Goal: Obtain resource: Download file/media

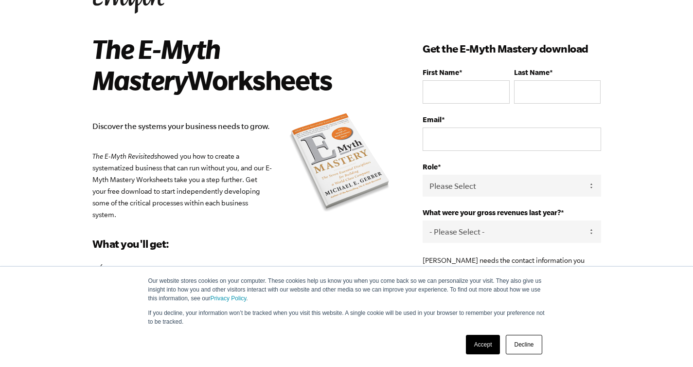
scroll to position [64, 0]
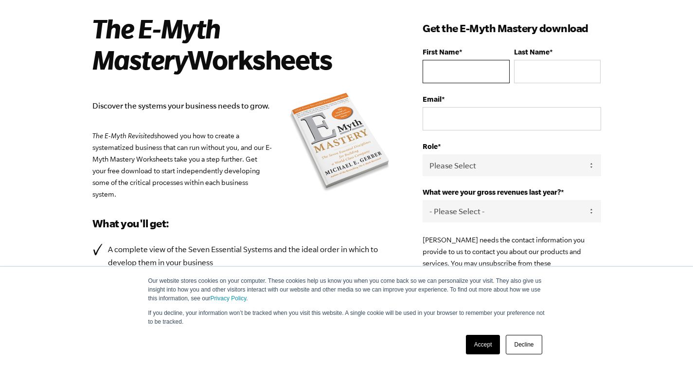
click at [453, 67] on input "First Name *" at bounding box center [466, 71] width 87 height 23
type input "[PERSON_NAME]"
type input "Harkes"
type input "[EMAIL_ADDRESS][DOMAIN_NAME]"
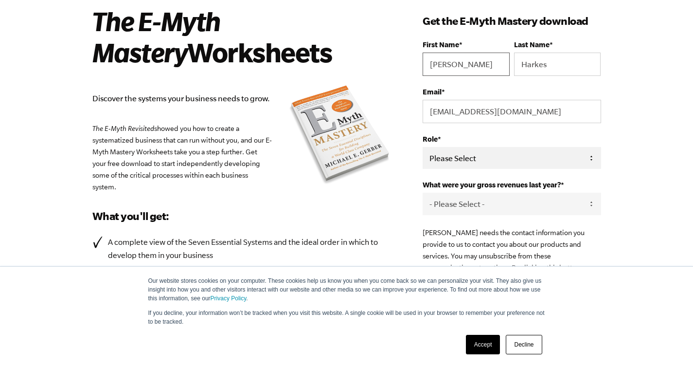
scroll to position [80, 0]
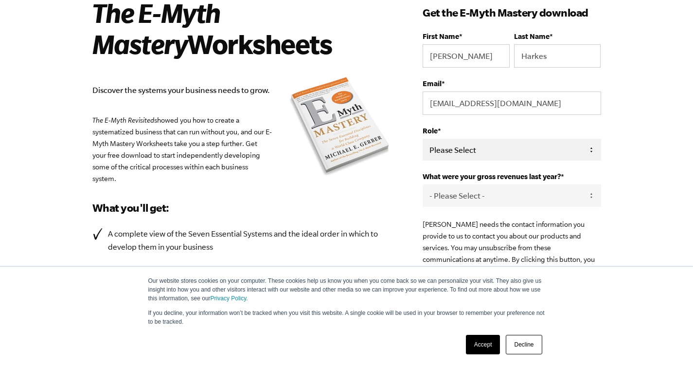
click at [473, 155] on select "Please Select Owner Partner / Co-Owner Executive Employee / Other" at bounding box center [512, 150] width 178 height 22
select select "Owner"
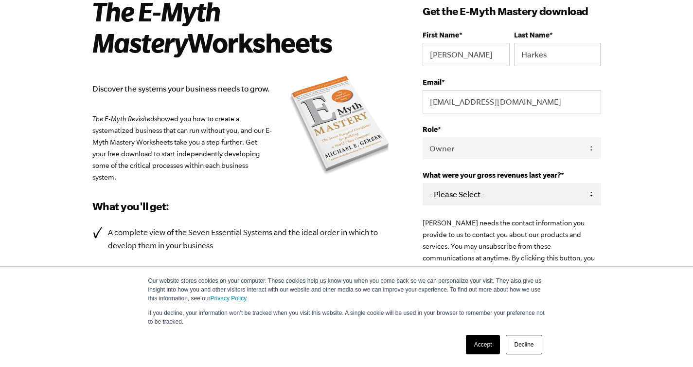
scroll to position [82, 0]
click at [471, 190] on select "- Please Select - 0-75K 76-150K 151-275K 276-500K 501-750K 751-1M 1-2.5M 2.5-5M…" at bounding box center [512, 193] width 178 height 22
select select "0-75K"
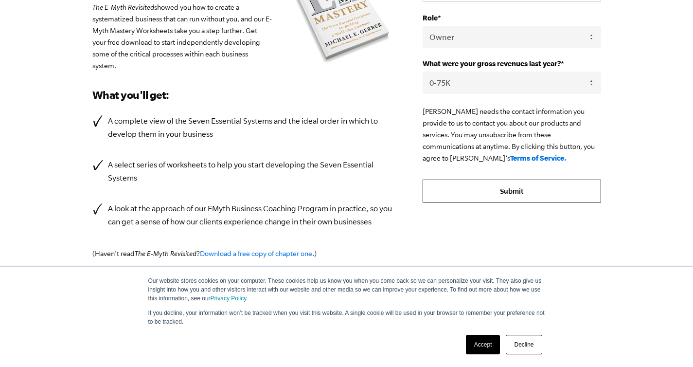
click at [490, 191] on input "Submit" at bounding box center [512, 191] width 178 height 23
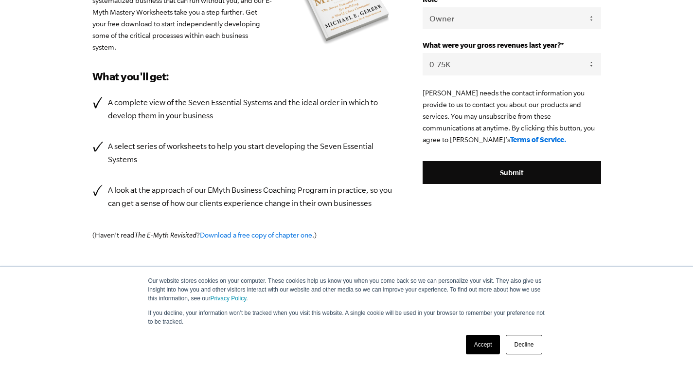
scroll to position [235, 0]
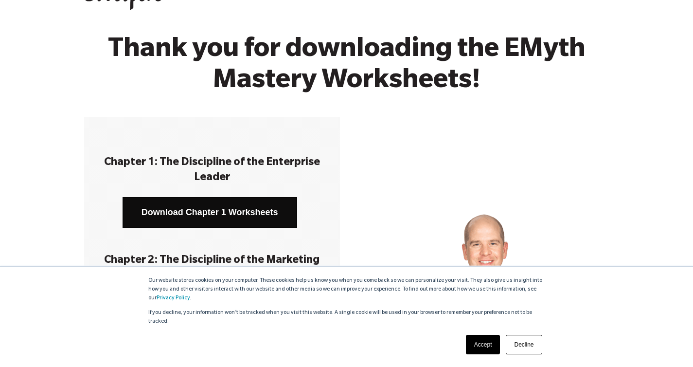
scroll to position [86, 0]
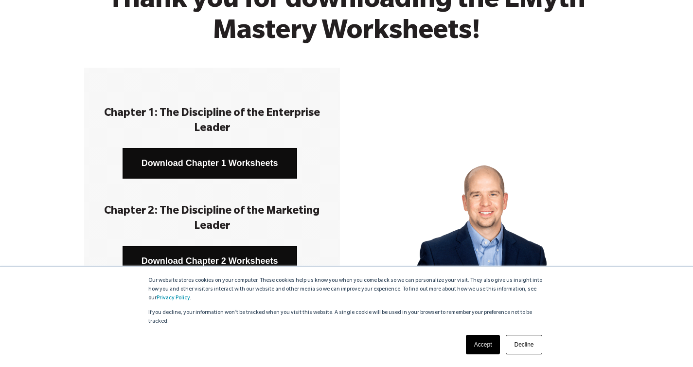
click at [203, 186] on h3 at bounding box center [212, 186] width 227 height 15
click at [203, 173] on link "Download Chapter 1 Worksheets" at bounding box center [210, 163] width 175 height 31
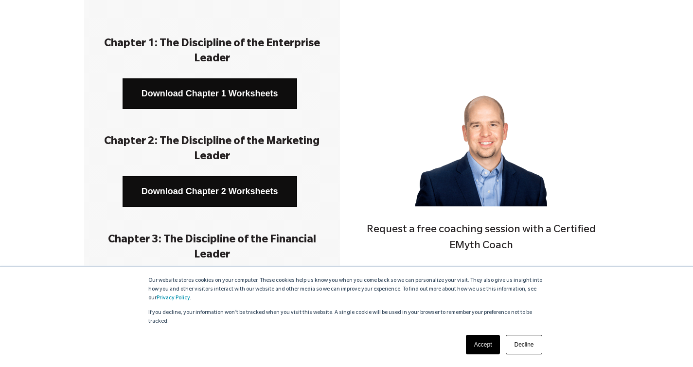
click at [195, 192] on link "Download Chapter 2 Worksheets" at bounding box center [210, 191] width 175 height 31
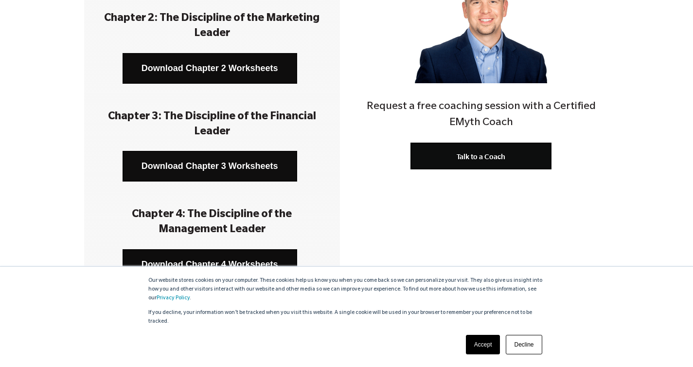
scroll to position [280, 0]
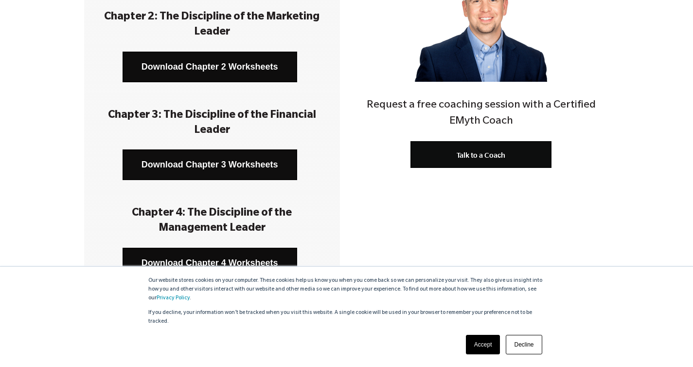
click at [211, 161] on link "Download Chapter 3 Worksheets" at bounding box center [210, 164] width 175 height 31
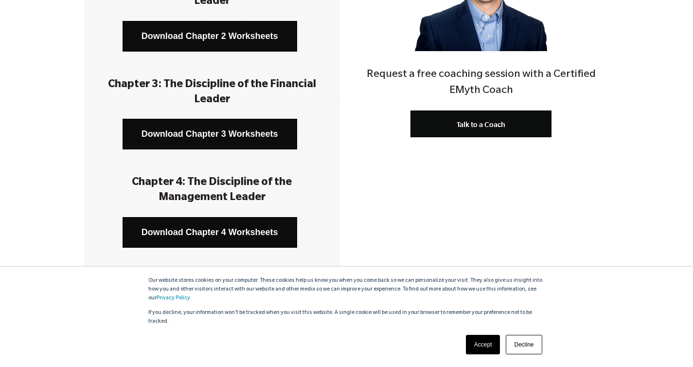
scroll to position [355, 0]
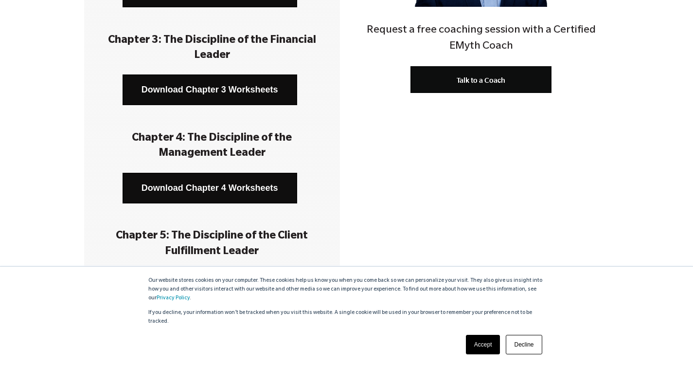
click at [205, 189] on link "Download Chapter 4 Worksheets" at bounding box center [210, 188] width 175 height 31
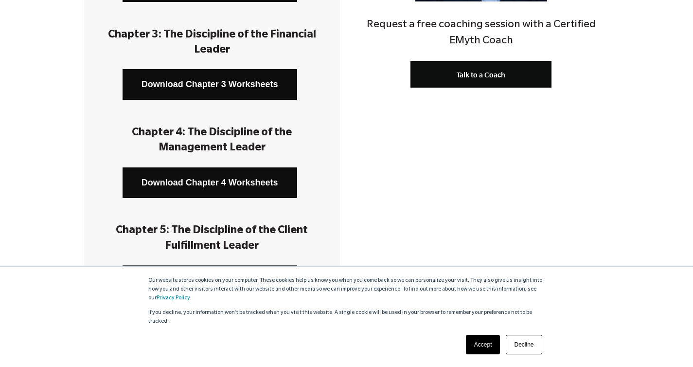
scroll to position [512, 0]
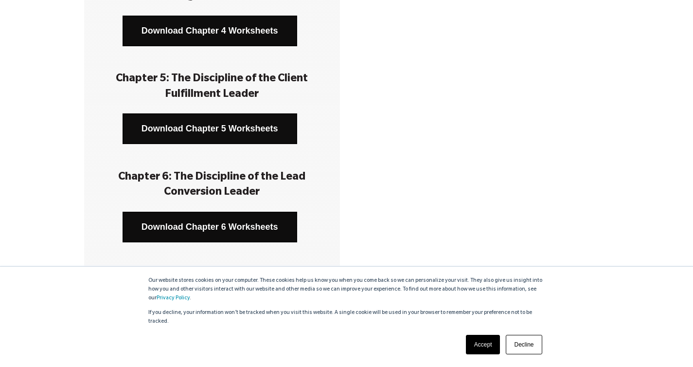
click at [221, 133] on link "Download Chapter 5 Worksheets" at bounding box center [210, 128] width 175 height 31
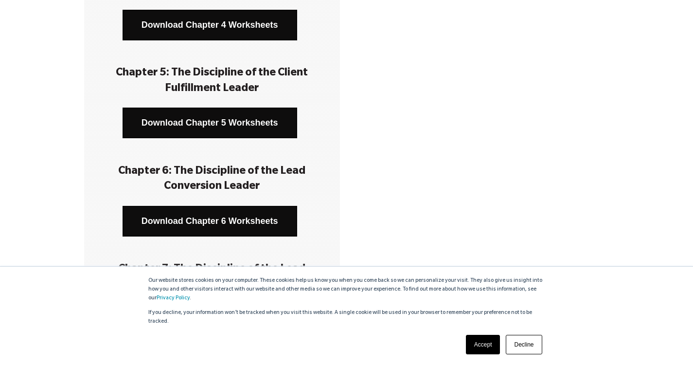
scroll to position [526, 0]
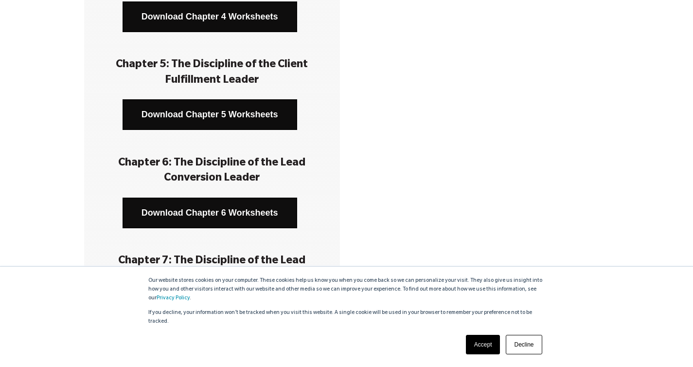
click at [209, 217] on link "Download Chapter 6 Worksheets" at bounding box center [210, 213] width 175 height 31
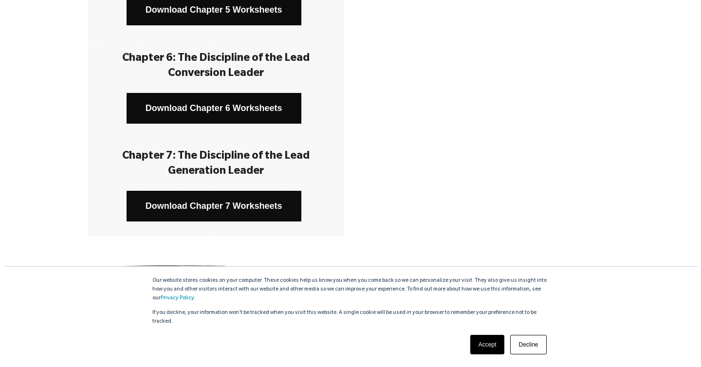
scroll to position [657, 0]
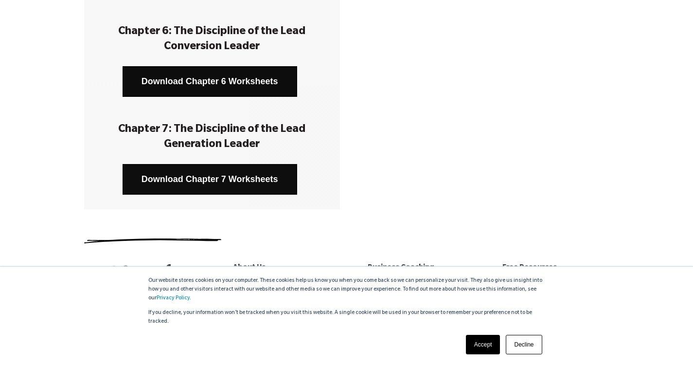
click at [206, 188] on link "Download Chapter 7 Worksheets" at bounding box center [210, 179] width 175 height 31
